Goal: Information Seeking & Learning: Learn about a topic

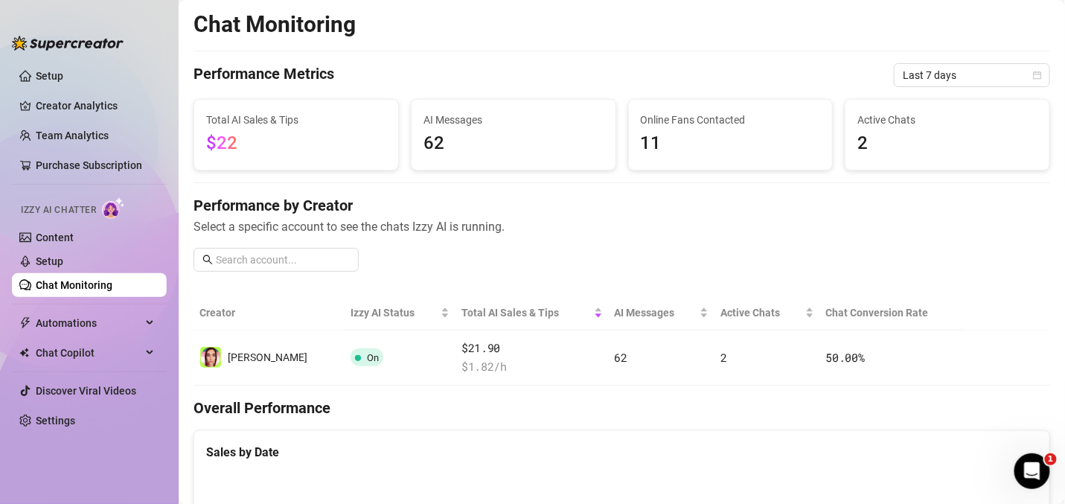
scroll to position [768, 0]
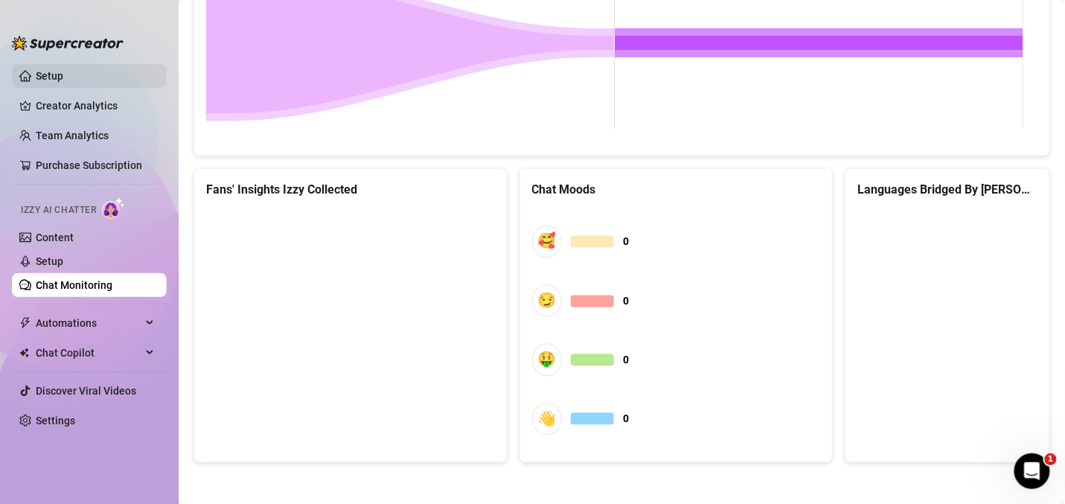
click at [63, 79] on link "Setup" at bounding box center [50, 76] width 28 height 12
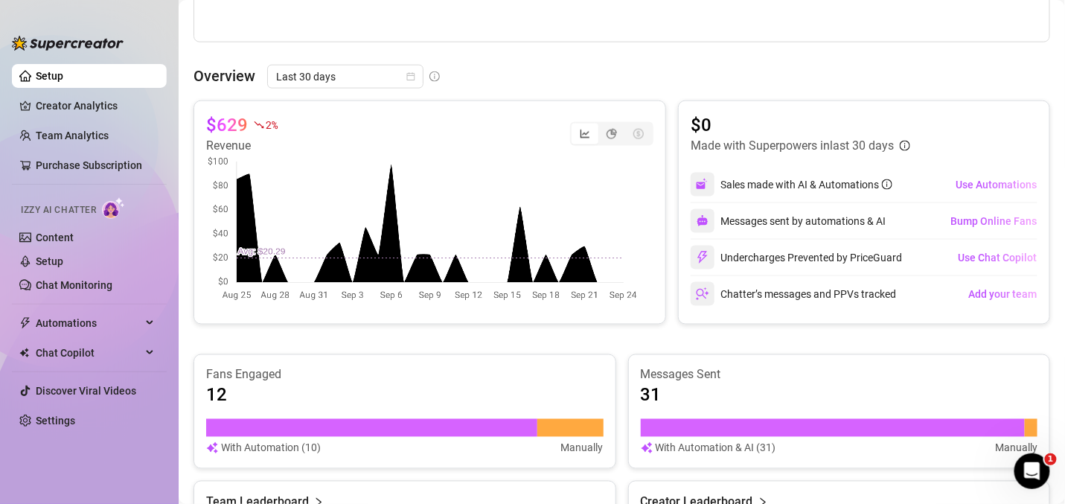
scroll to position [411, 0]
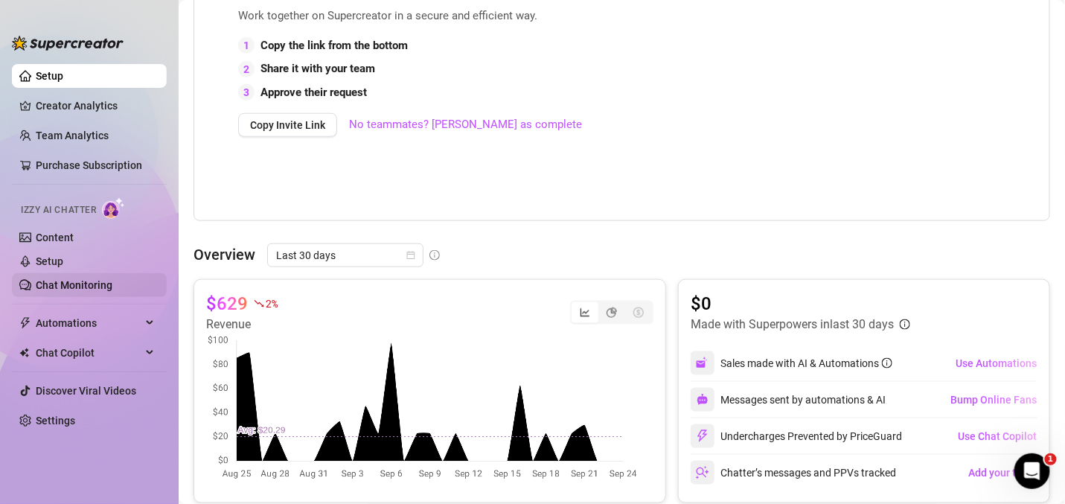
click at [62, 279] on link "Chat Monitoring" at bounding box center [74, 285] width 77 height 12
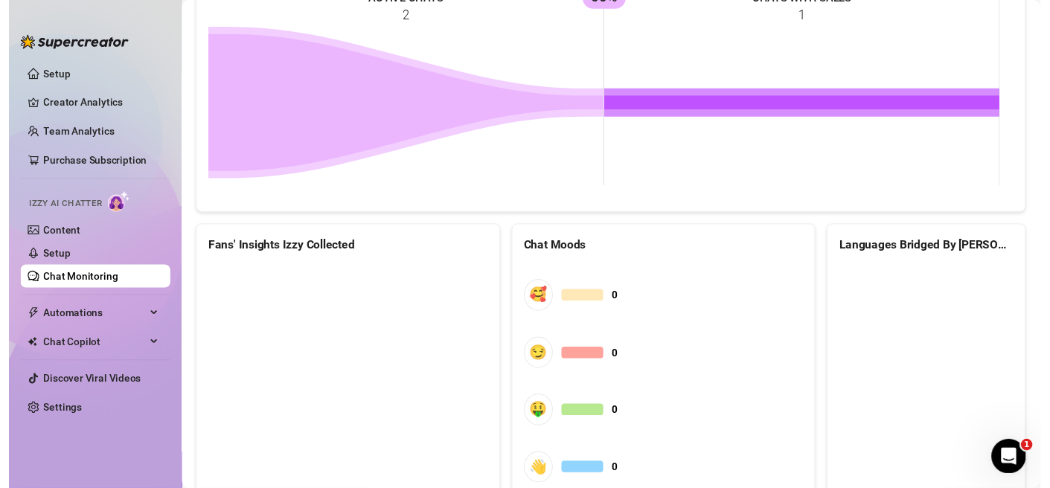
scroll to position [768, 0]
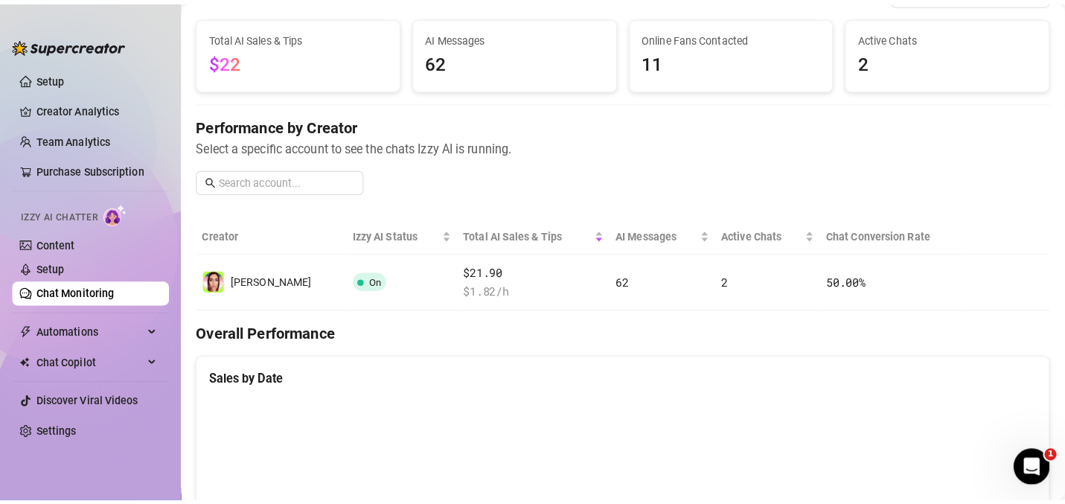
scroll to position [54, 0]
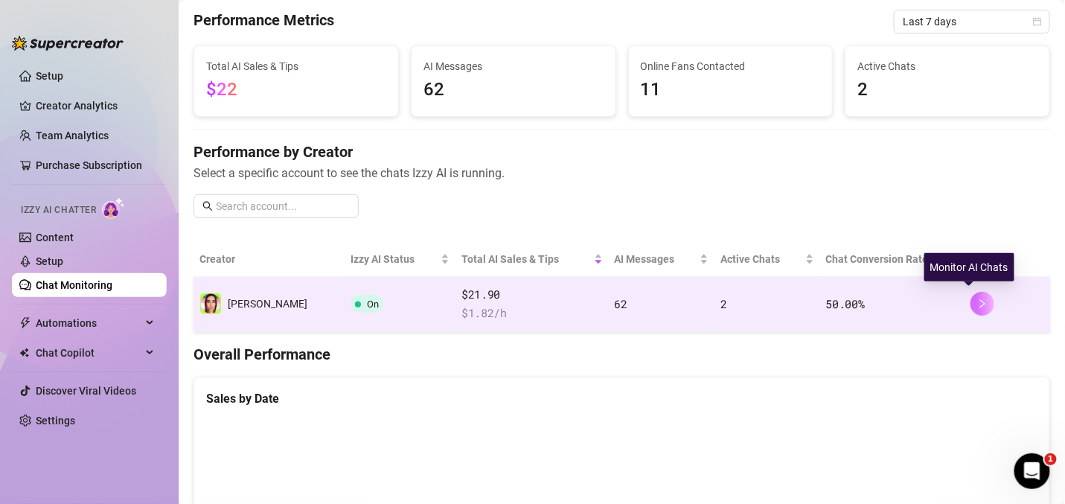
click at [977, 305] on button "button" at bounding box center [982, 304] width 24 height 24
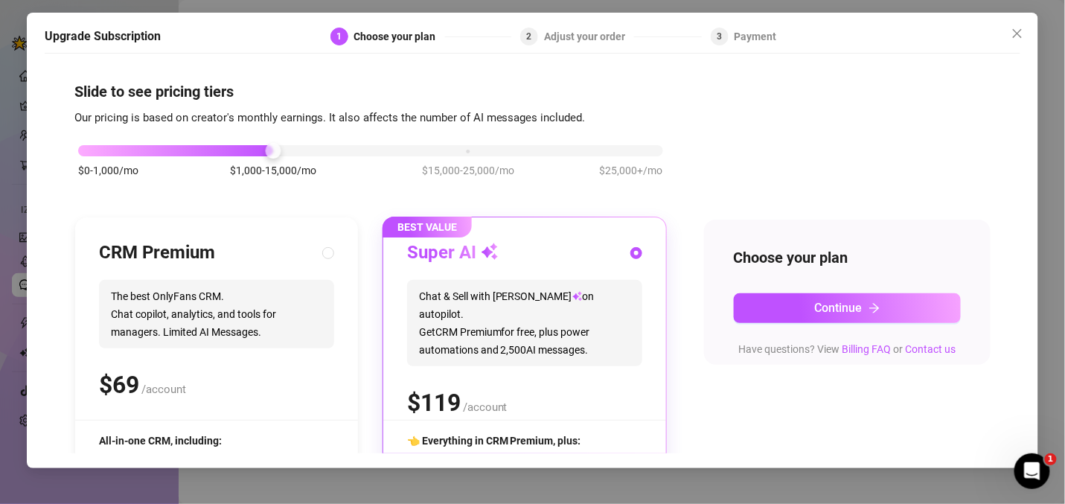
click at [457, 151] on div "$0-1,000/mo $1,000-15,000/mo $15,000-25,000/mo $25,000+/mo" at bounding box center [370, 146] width 585 height 9
drag, startPoint x: 468, startPoint y: 146, endPoint x: 299, endPoint y: 153, distance: 169.1
click at [299, 151] on div "$0-1,000/mo $1,000-15,000/mo $15,000-25,000/mo $25,000+/mo" at bounding box center [370, 146] width 585 height 9
click at [1007, 33] on span "Close" at bounding box center [1017, 34] width 24 height 12
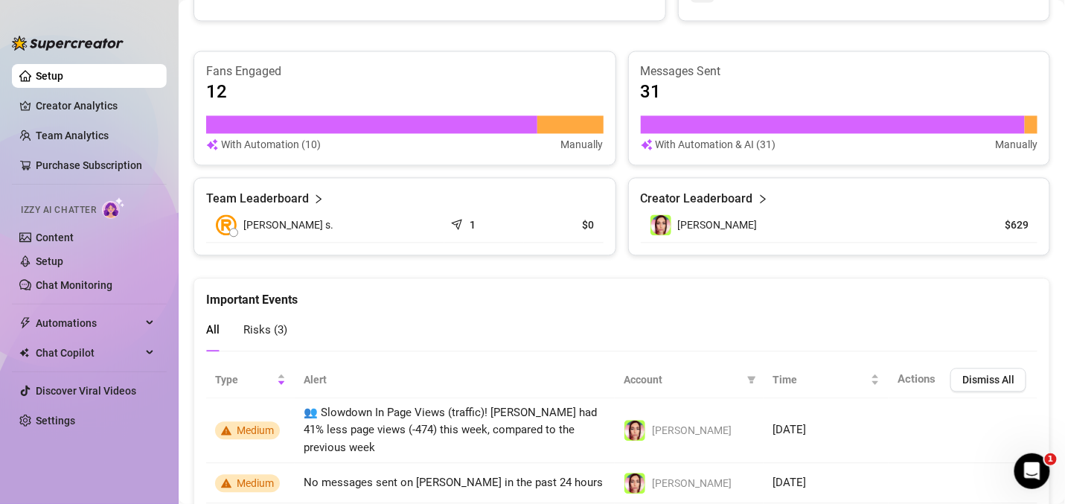
scroll to position [982, 0]
